Goal: Book appointment/travel/reservation

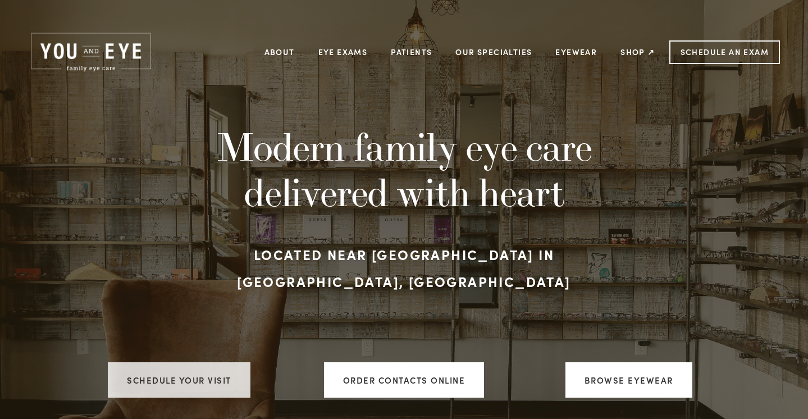
click at [147, 365] on link "Schedule your visit" at bounding box center [179, 379] width 143 height 35
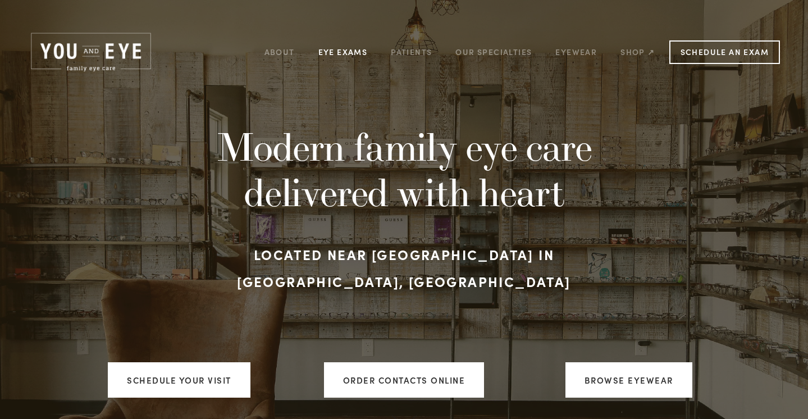
click at [344, 55] on link "Eye Exams" at bounding box center [342, 51] width 49 height 17
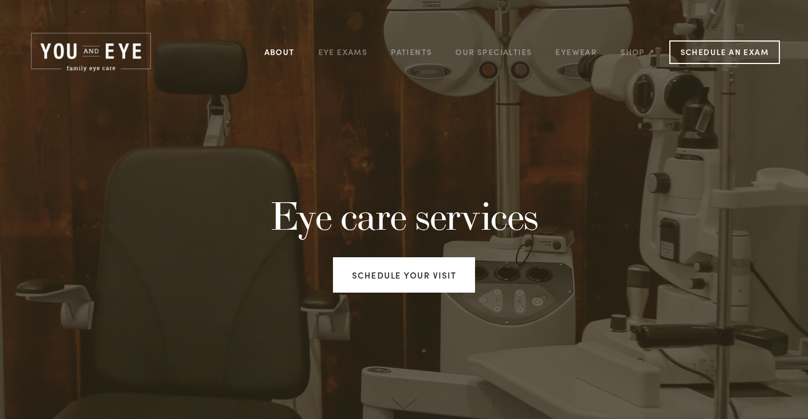
click at [279, 56] on link "About" at bounding box center [280, 51] width 30 height 17
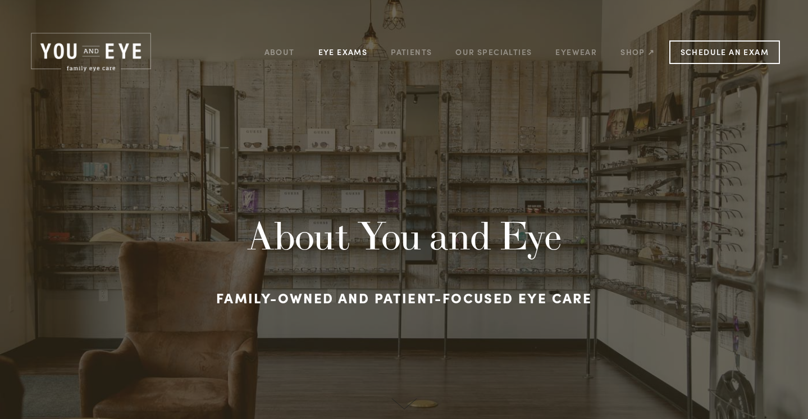
click at [349, 49] on link "Eye Exams" at bounding box center [342, 51] width 49 height 17
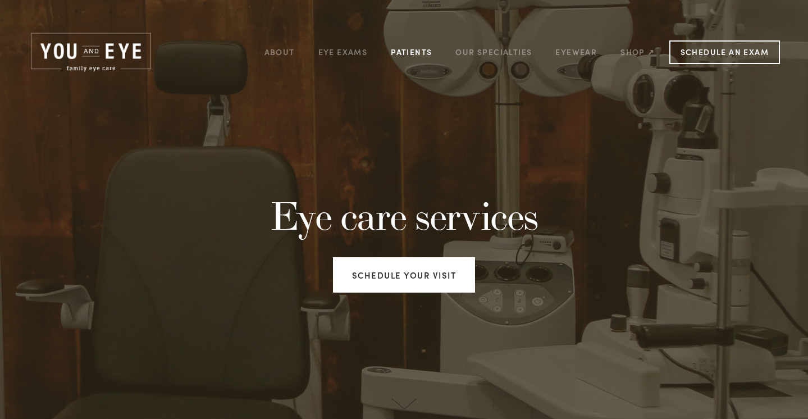
click at [413, 54] on link "Patients" at bounding box center [411, 51] width 41 height 17
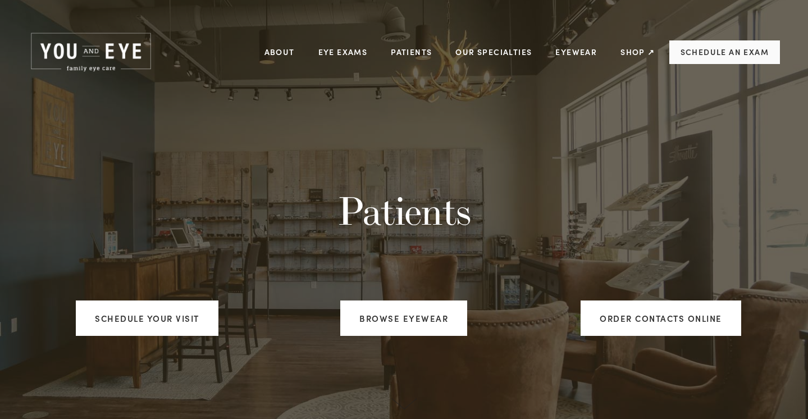
click at [743, 43] on link "Schedule an Exam" at bounding box center [725, 52] width 111 height 24
